Goal: Task Accomplishment & Management: Manage account settings

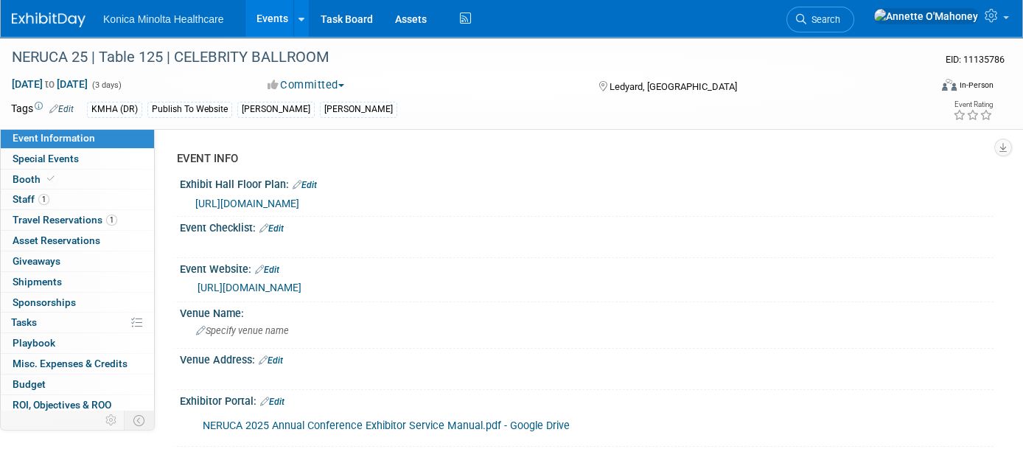
click at [274, 9] on link "Events" at bounding box center [272, 18] width 54 height 37
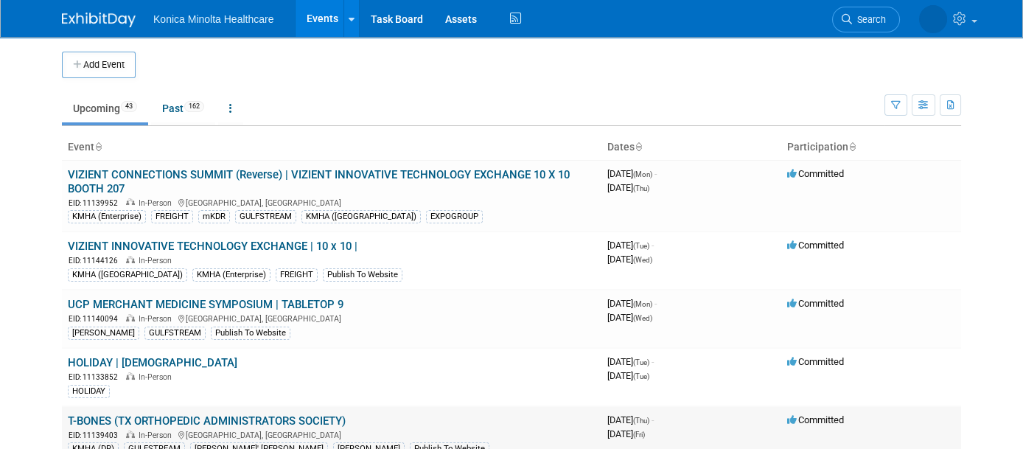
click at [310, 414] on link "T-BONES (TX ORTHOPEDIC ADMINISTRATORS SOCIETY)" at bounding box center [207, 420] width 278 height 13
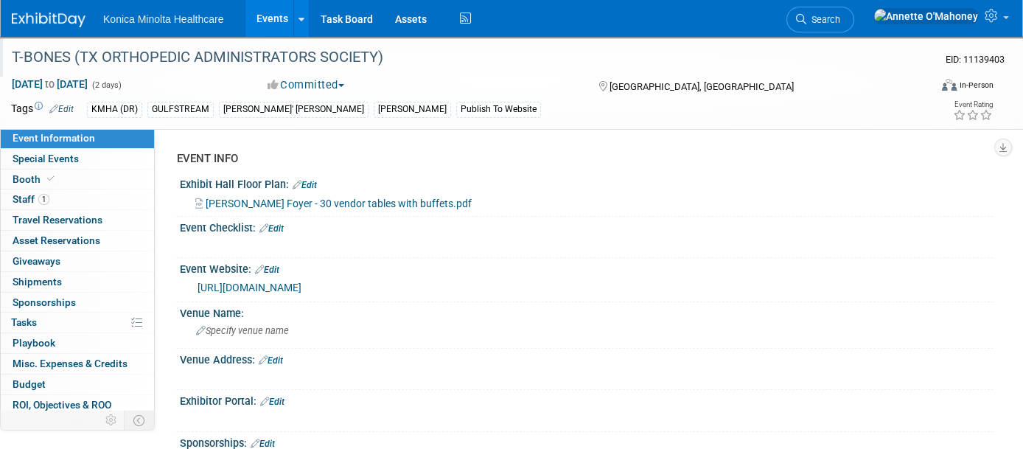
click at [391, 48] on div "T-BONES (TX ORTHOPEDIC ADMINISTRATORS SOCIETY)" at bounding box center [458, 57] width 903 height 27
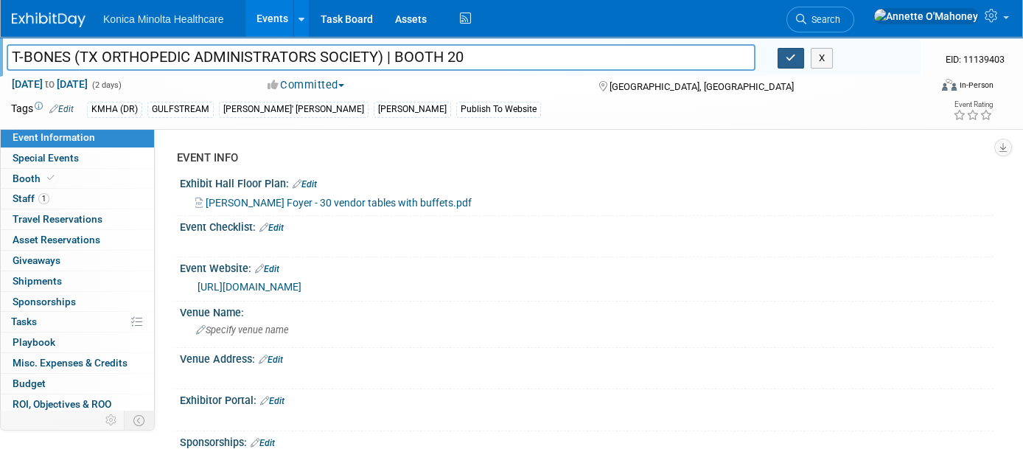
type input "T-BONES (TX ORTHOPEDIC ADMINISTRATORS SOCIETY) | BOOTH 20"
click at [797, 59] on button "button" at bounding box center [790, 58] width 27 height 21
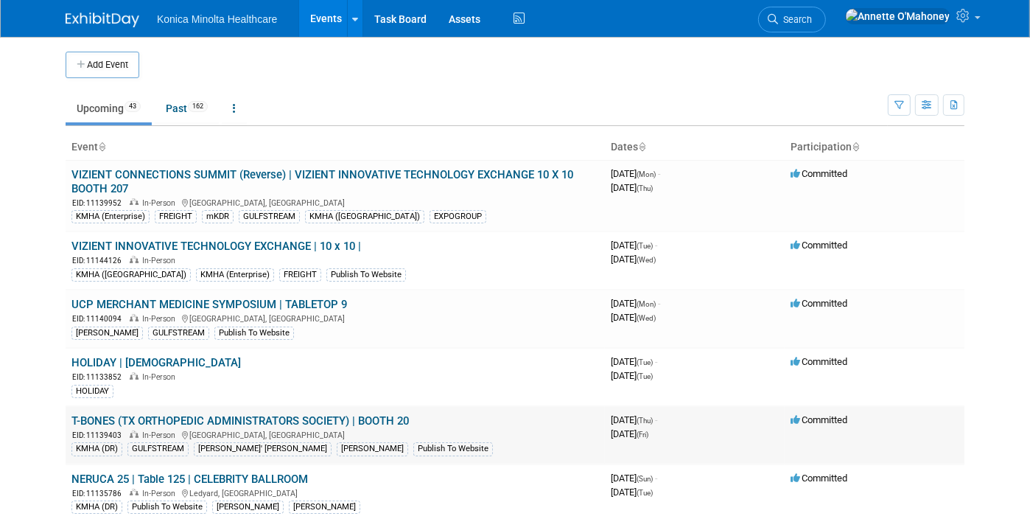
click at [362, 414] on link "T-BONES (TX ORTHOPEDIC ADMINISTRATORS SOCIETY) | BOOTH 20" at bounding box center [240, 420] width 338 height 13
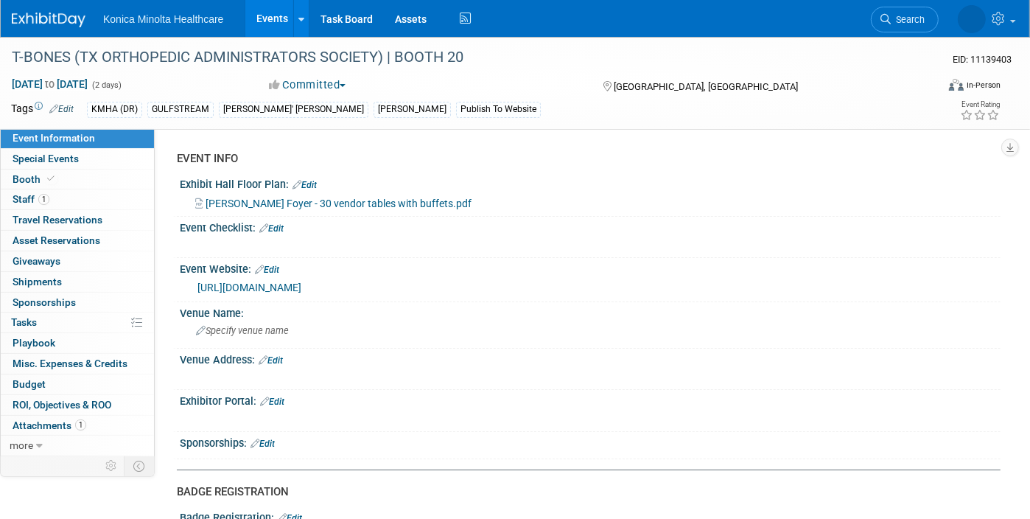
click at [329, 202] on span "Harwood Foyer - 30 vendor tables with buffets.pdf" at bounding box center [339, 203] width 266 height 12
click at [310, 188] on link "Edit" at bounding box center [305, 185] width 24 height 10
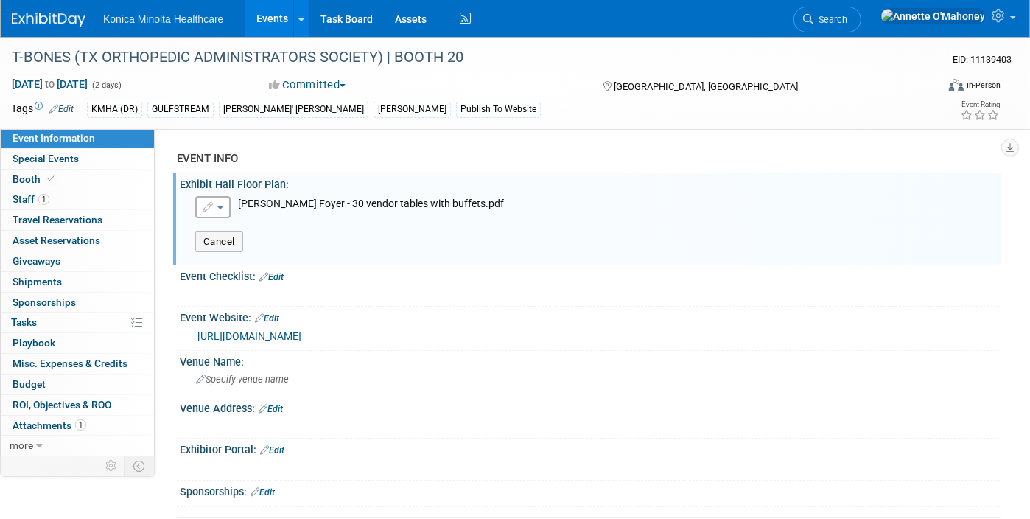
click at [221, 210] on button "button" at bounding box center [212, 207] width 35 height 22
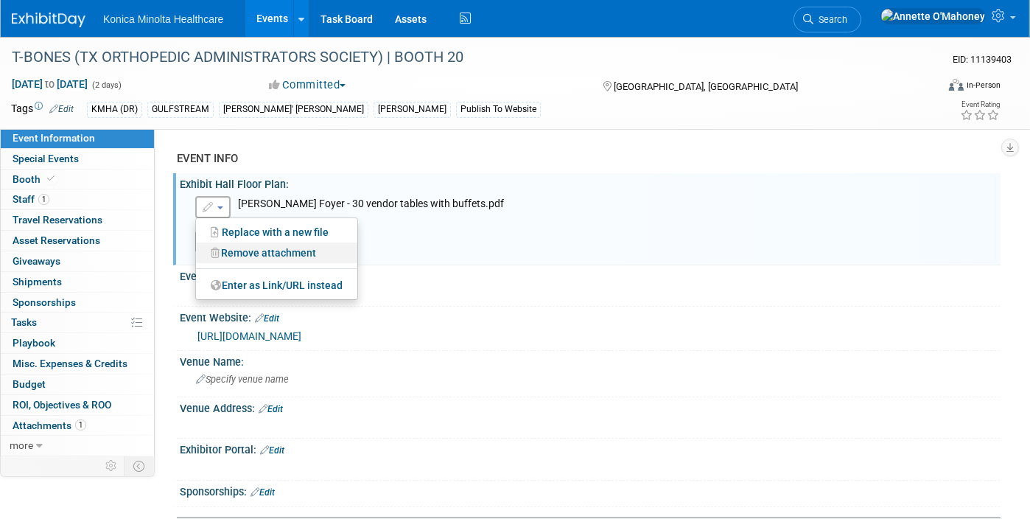
click at [227, 252] on link "Remove attachment" at bounding box center [276, 252] width 161 height 21
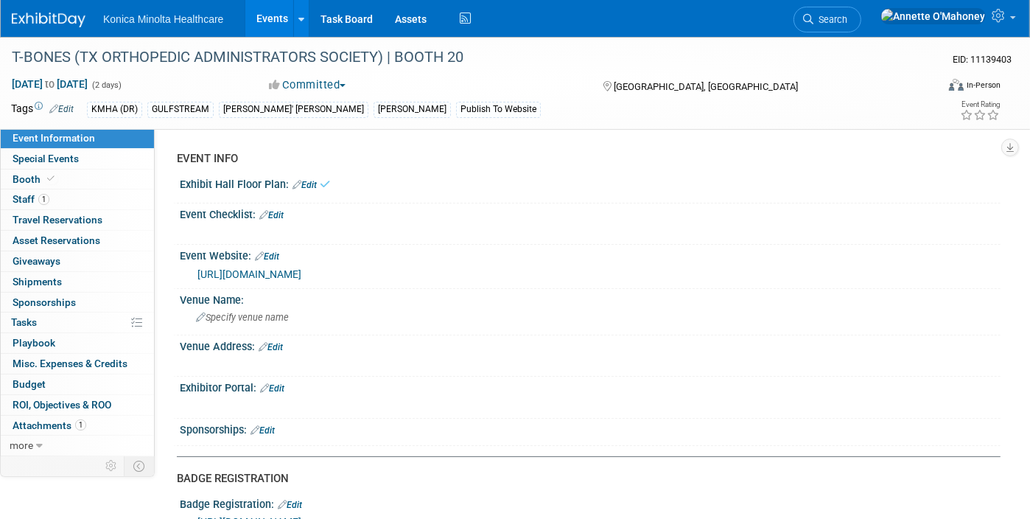
click at [306, 184] on link "Edit" at bounding box center [305, 185] width 24 height 10
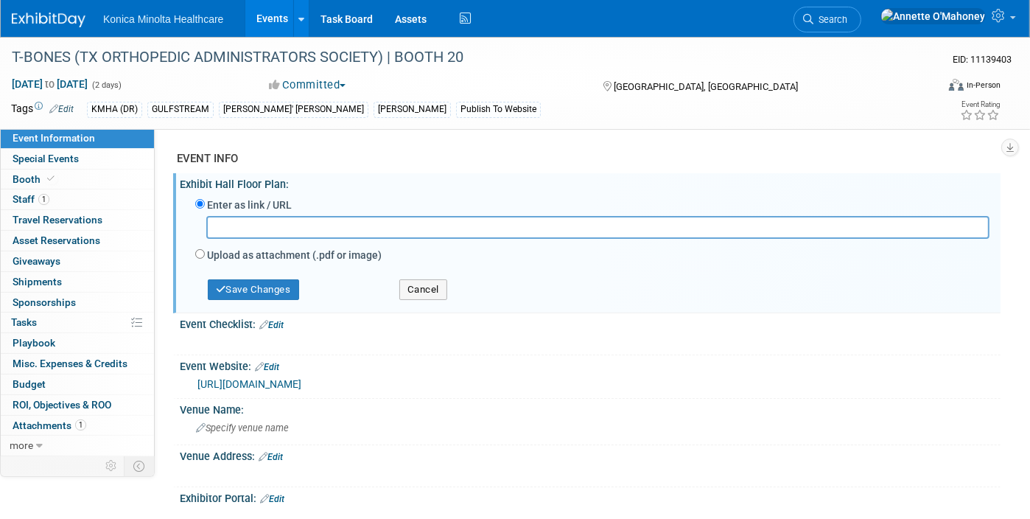
click at [235, 250] on label "Upload as attachment (.pdf or image)" at bounding box center [294, 255] width 175 height 15
click at [205, 250] on input "Upload as attachment (.pdf or image)" at bounding box center [200, 254] width 10 height 10
radio input "true"
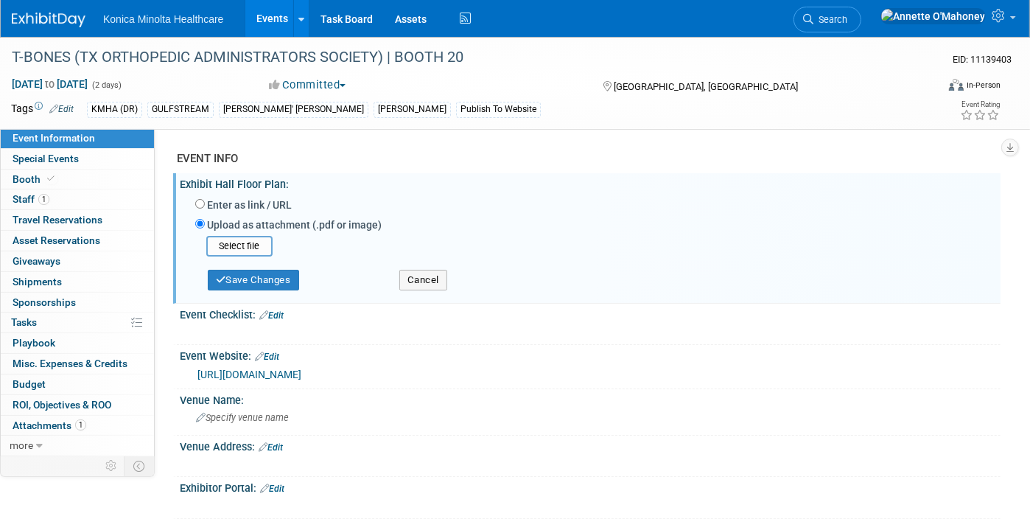
click at [235, 250] on input "file" at bounding box center [183, 246] width 175 height 18
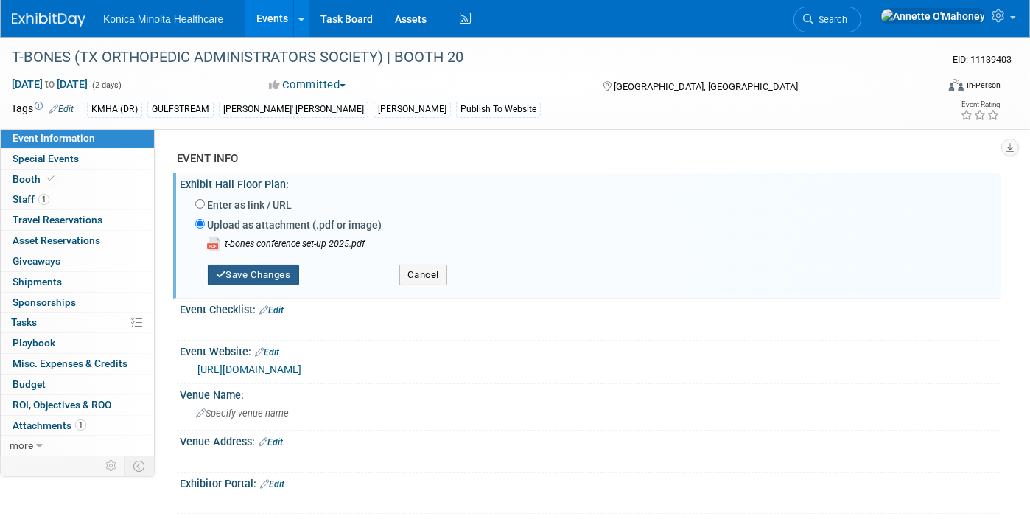
click at [276, 273] on button "Save Changes" at bounding box center [253, 275] width 91 height 21
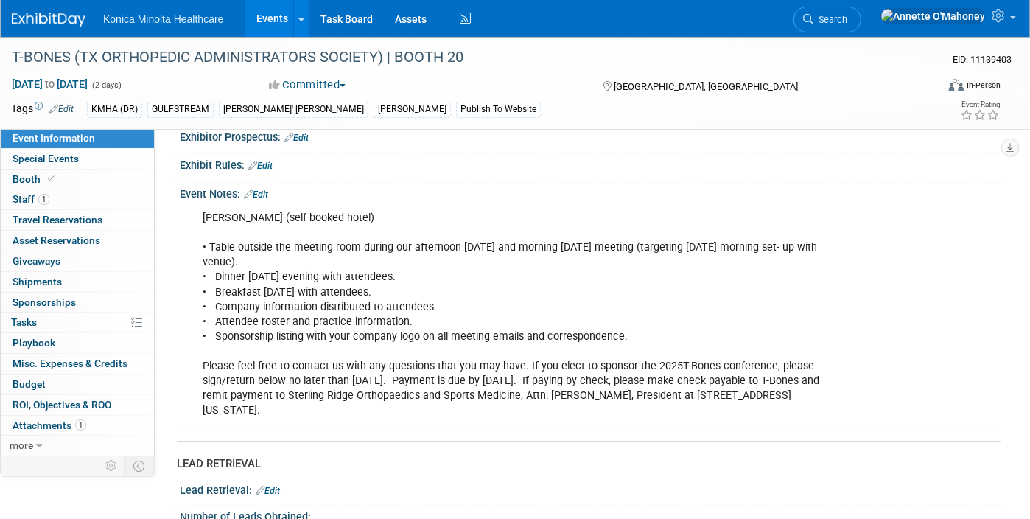
scroll to position [829, 0]
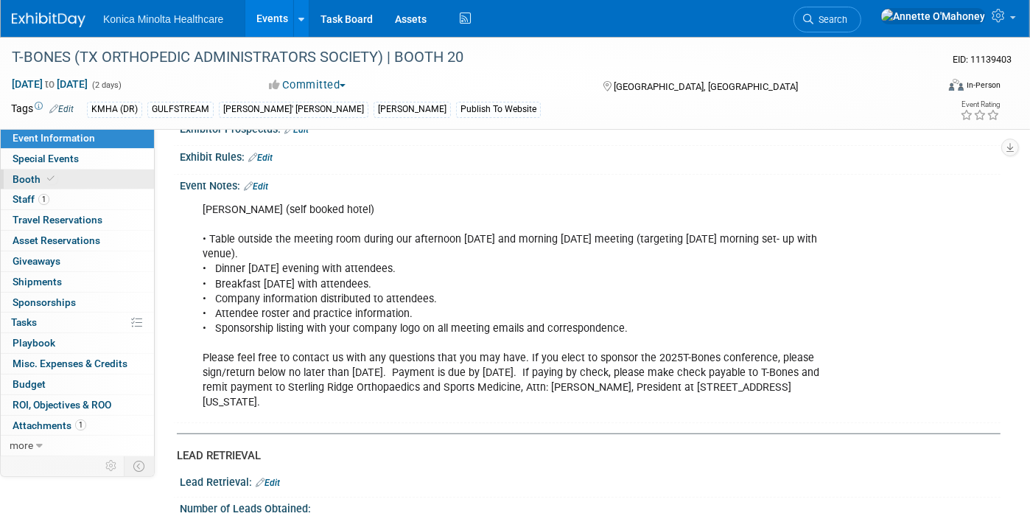
click at [102, 181] on link "Booth" at bounding box center [77, 179] width 153 height 20
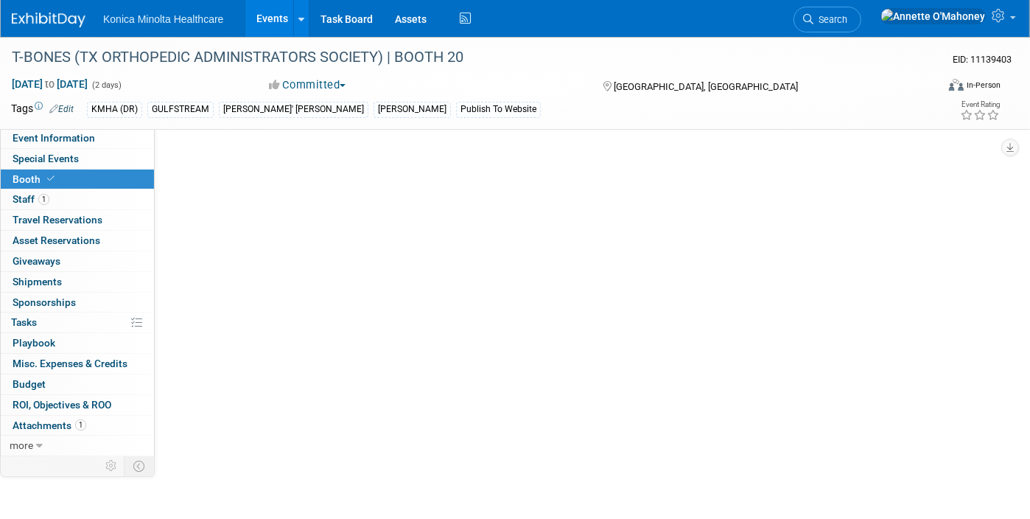
scroll to position [0, 0]
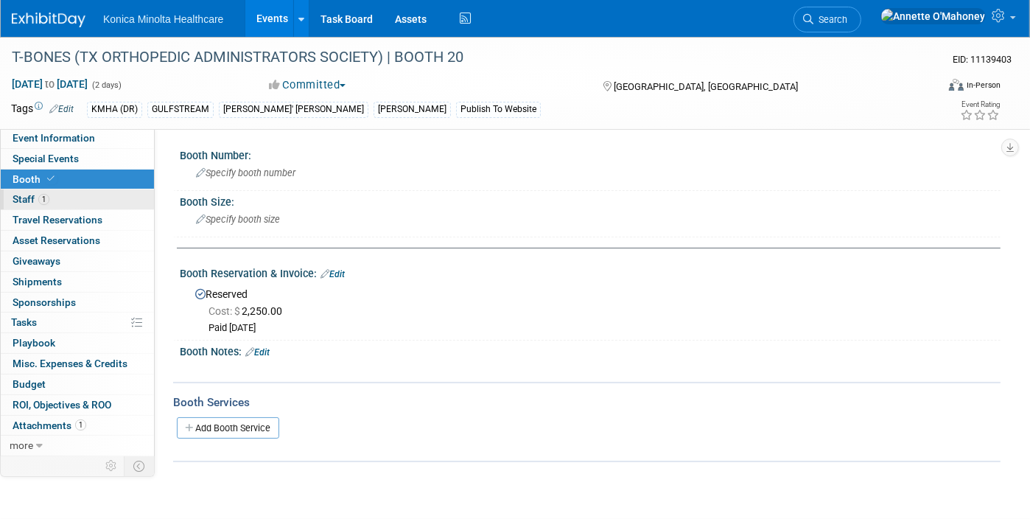
click at [91, 200] on link "1 Staff 1" at bounding box center [77, 199] width 153 height 20
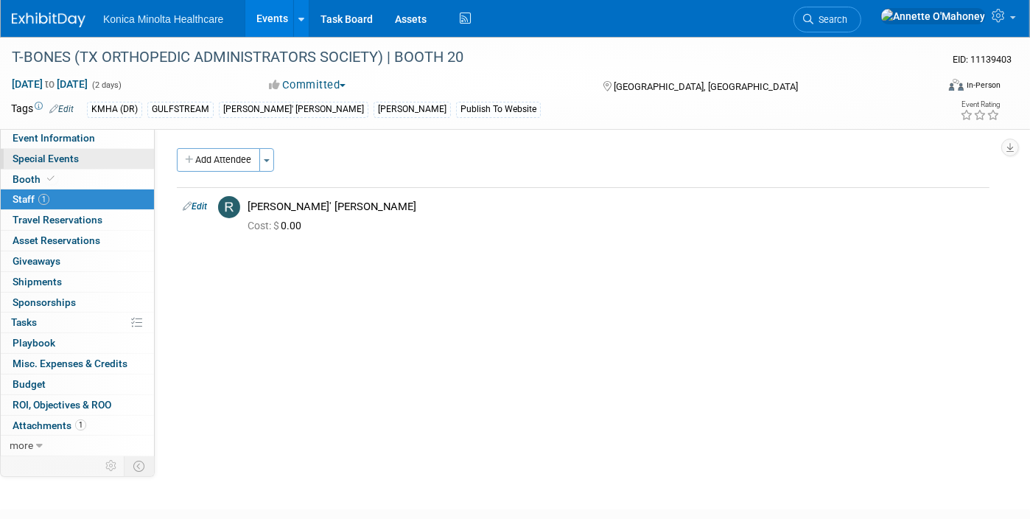
click at [105, 149] on link "Special Events" at bounding box center [77, 159] width 153 height 20
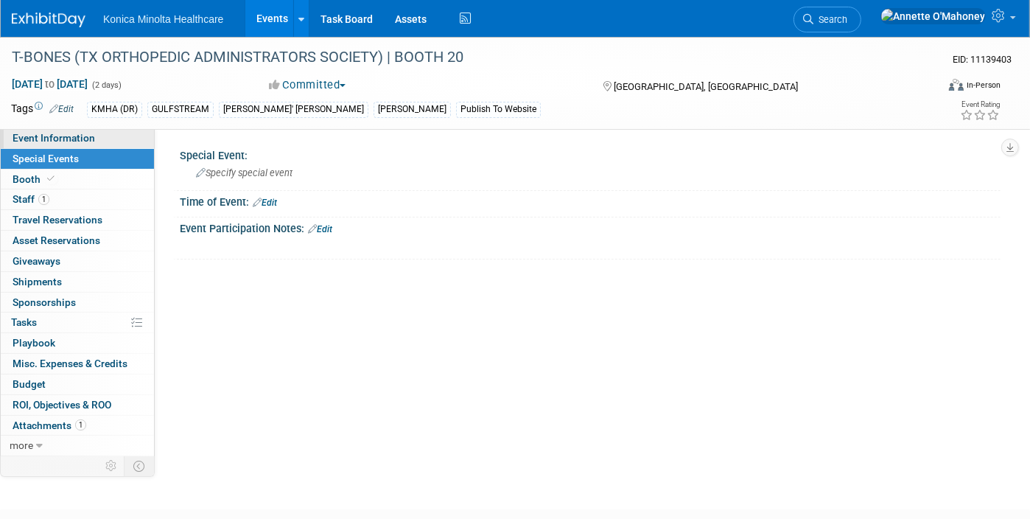
click at [110, 138] on link "Event Information" at bounding box center [77, 138] width 153 height 20
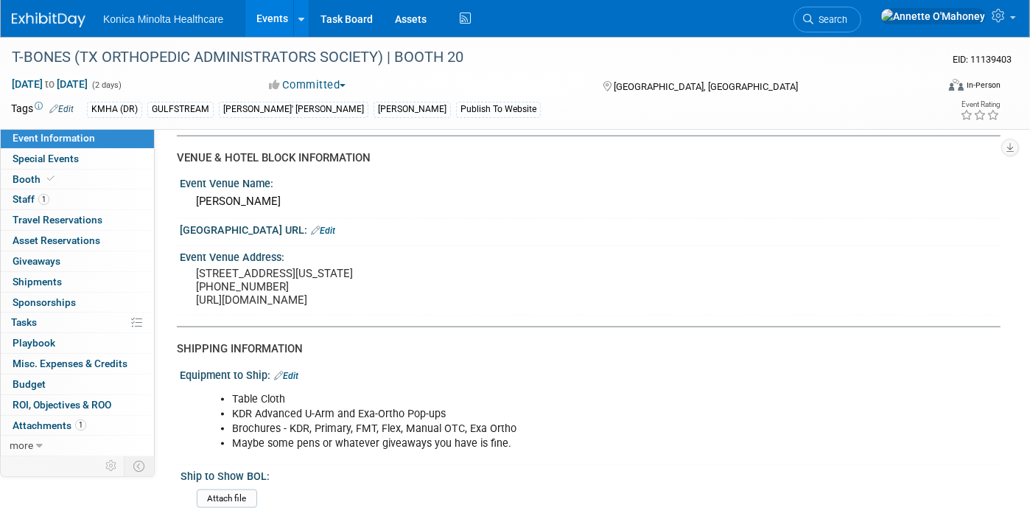
scroll to position [1474, 0]
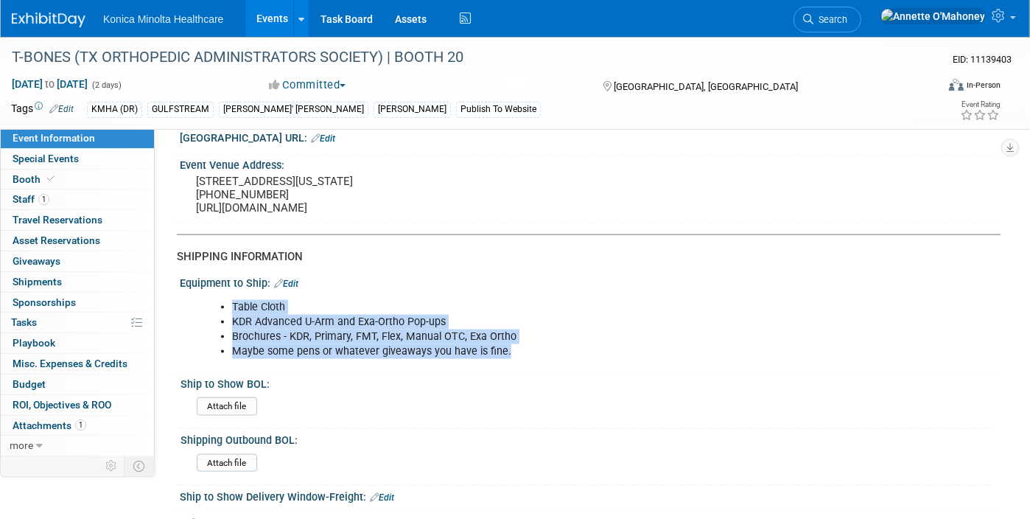
drag, startPoint x: 510, startPoint y: 376, endPoint x: 220, endPoint y: 329, distance: 294.1
click at [220, 329] on ul "Table Cloth KDR Advanced U-Arm and Exa-Ortho Pop-ups Brochures - KDR, Primary, …" at bounding box center [518, 329] width 630 height 59
copy ul "Table Cloth KDR Advanced U-Arm and Exa-Ortho Pop-ups Brochures - KDR, Primary, …"
